Goal: Find specific page/section: Find specific page/section

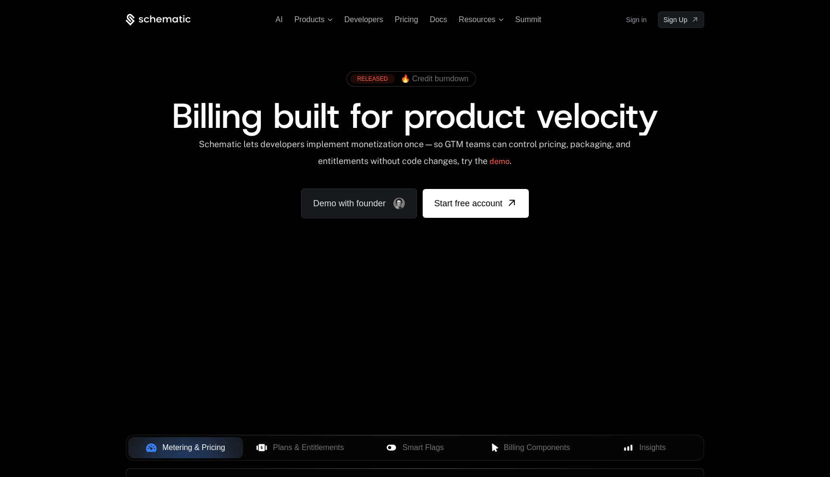
click at [638, 21] on link "Sign in" at bounding box center [636, 19] width 21 height 15
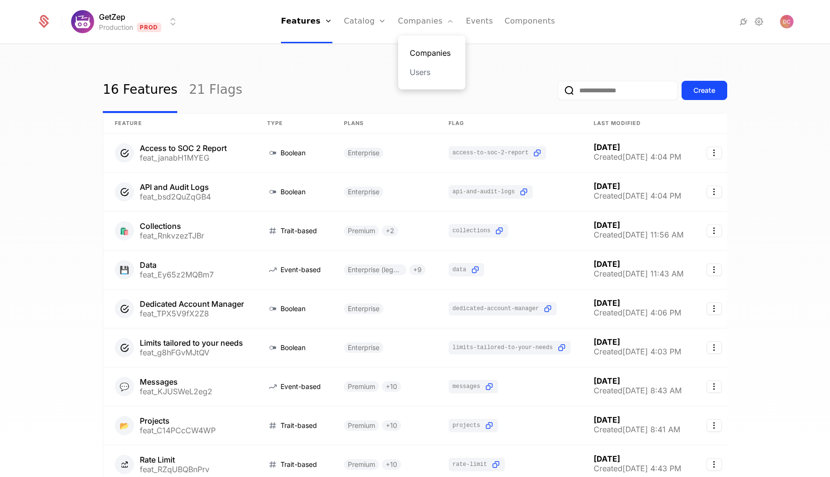
click at [425, 51] on link "Companies" at bounding box center [432, 53] width 44 height 12
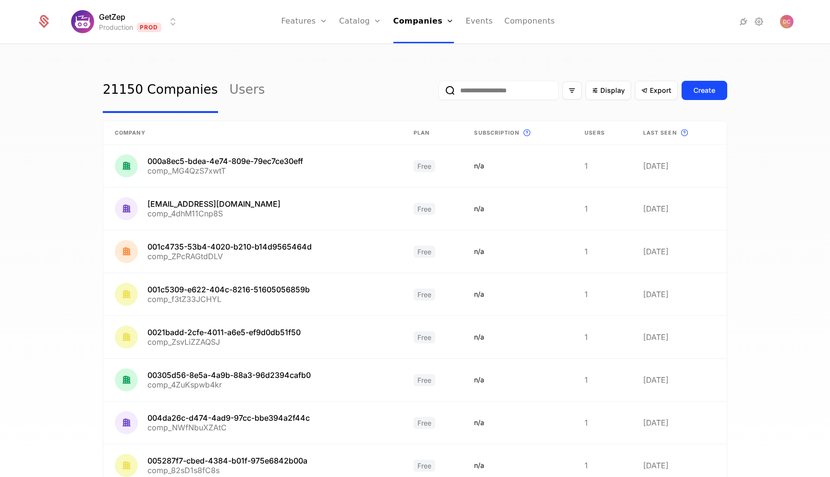
click at [511, 88] on input "email" at bounding box center [499, 90] width 120 height 19
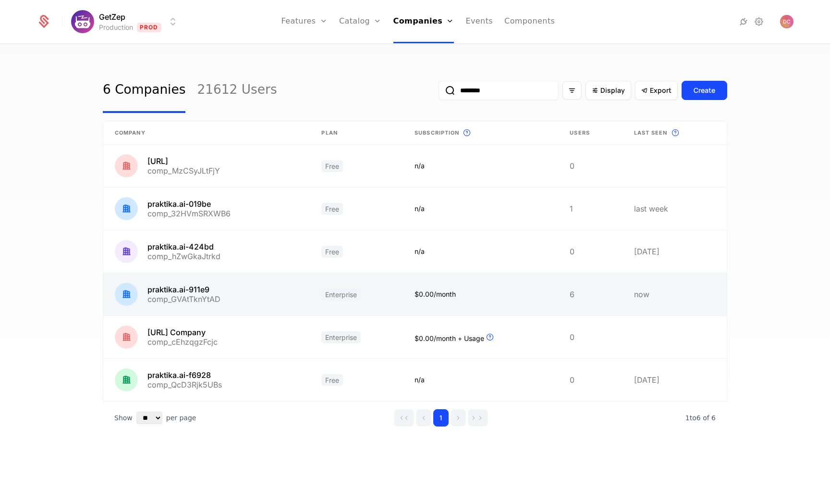
type input "********"
click at [195, 290] on link at bounding box center [206, 294] width 207 height 42
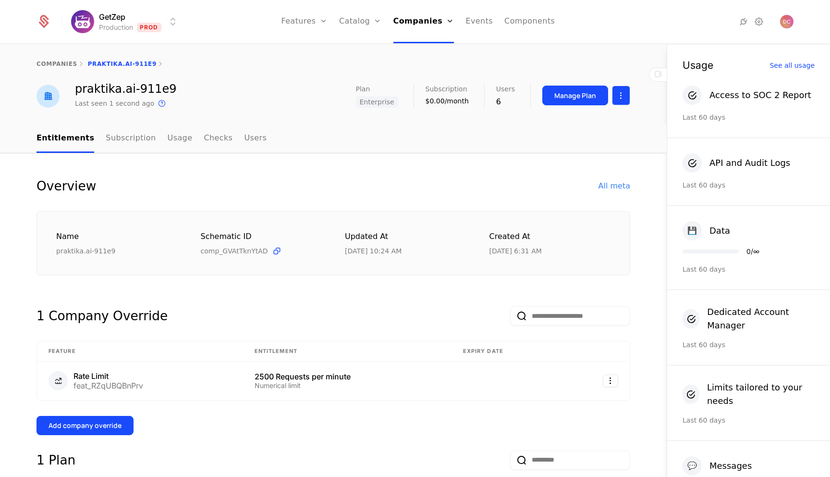
click at [623, 100] on html "GetZep Production Prod Features Features Flags Catalog Plans Add Ons Credits Co…" at bounding box center [415, 238] width 830 height 477
click at [458, 157] on html "GetZep Production Prod Features Features Flags Catalog Plans Add Ons Credits Co…" at bounding box center [415, 238] width 830 height 477
click at [625, 190] on div "All meta" at bounding box center [615, 186] width 32 height 12
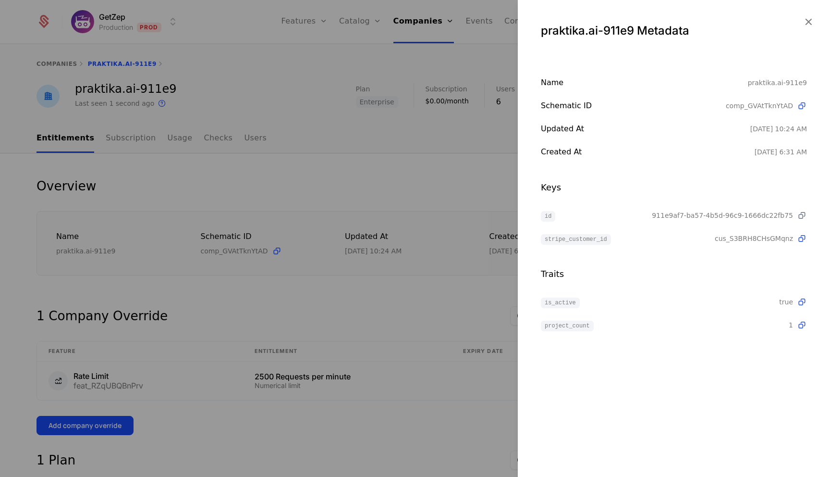
click at [800, 215] on icon at bounding box center [802, 215] width 10 height 10
click at [357, 135] on div at bounding box center [415, 238] width 830 height 477
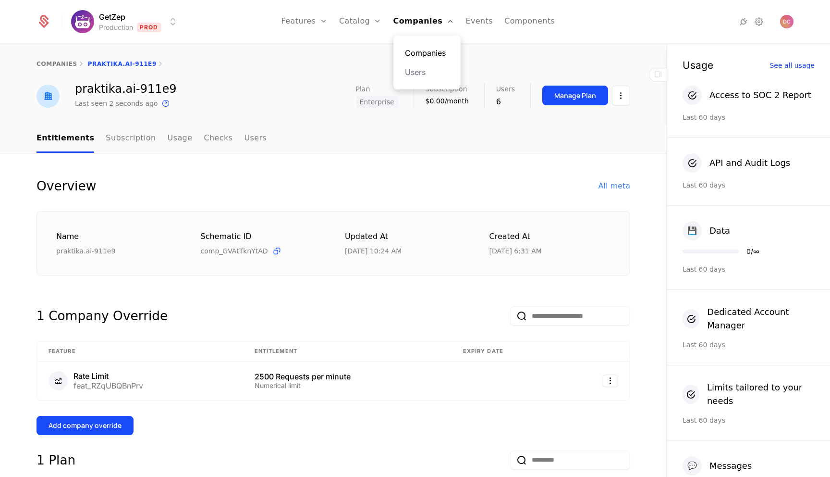
click at [429, 52] on link "Companies" at bounding box center [427, 53] width 44 height 12
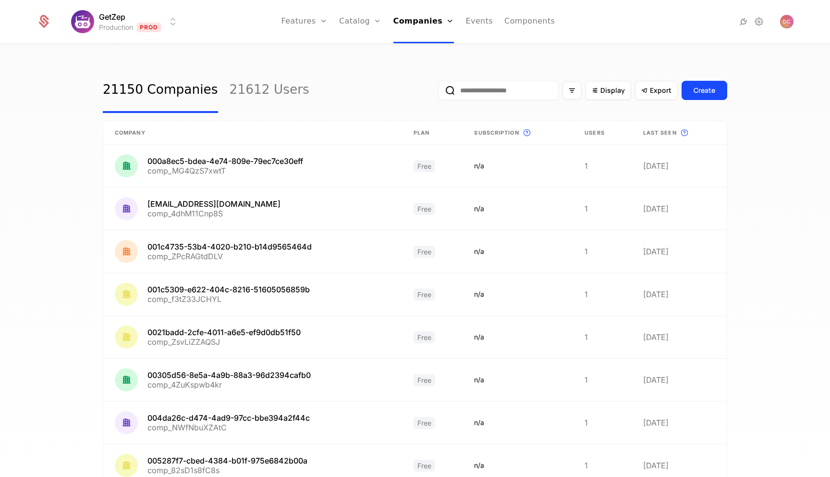
click at [498, 92] on input "email" at bounding box center [499, 90] width 120 height 19
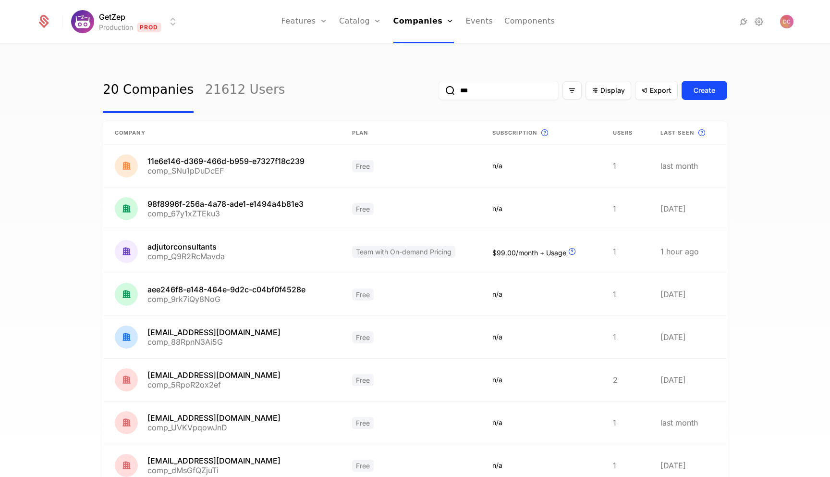
click at [492, 95] on input "***" at bounding box center [499, 90] width 120 height 19
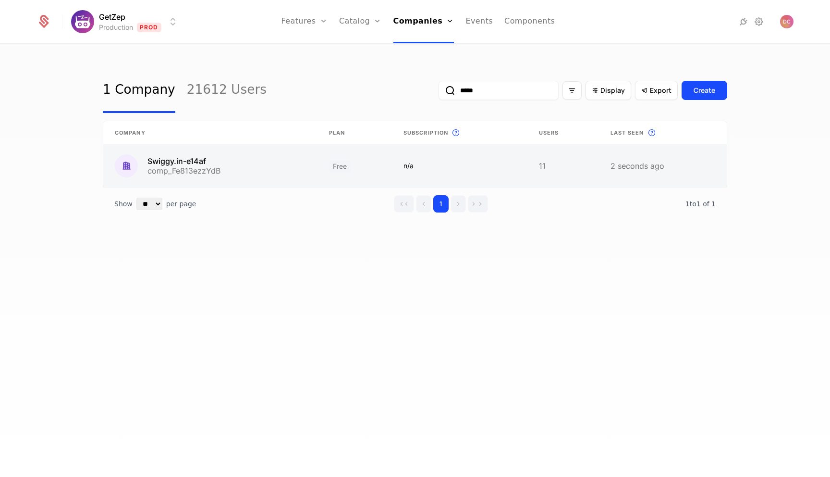
type input "*****"
click at [216, 166] on link at bounding box center [210, 166] width 214 height 42
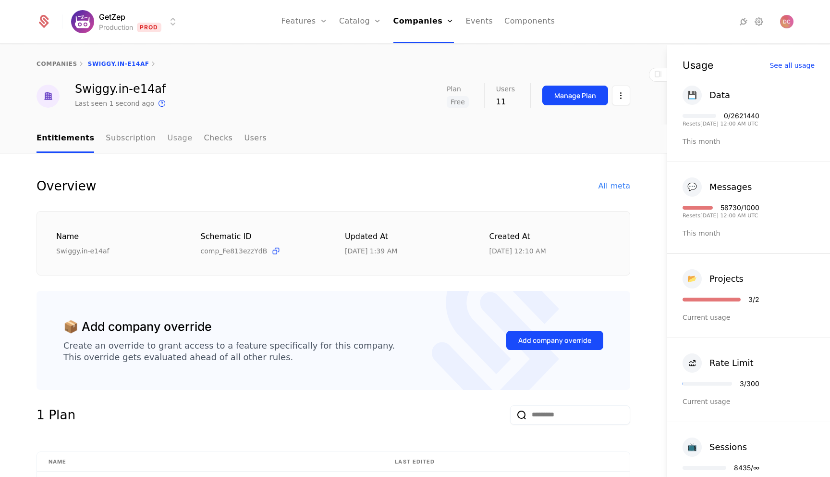
click at [172, 137] on link "Usage" at bounding box center [180, 138] width 25 height 28
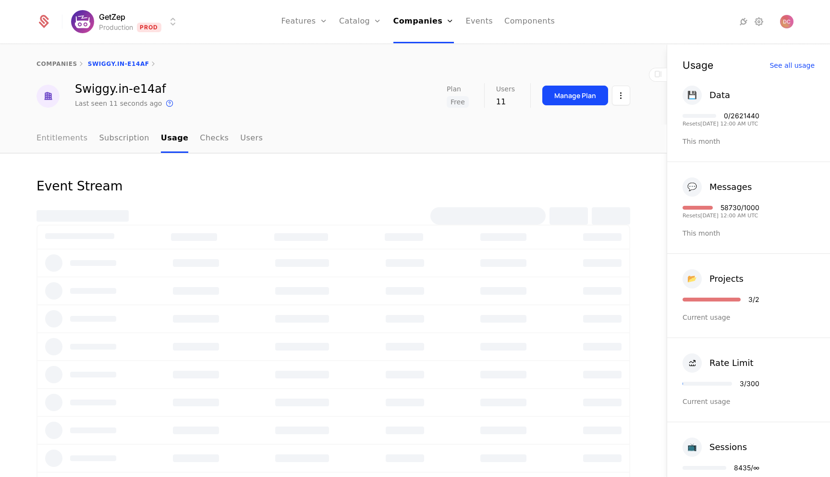
click at [73, 142] on link "Entitlements" at bounding box center [62, 138] width 51 height 28
